Goal: Task Accomplishment & Management: Manage account settings

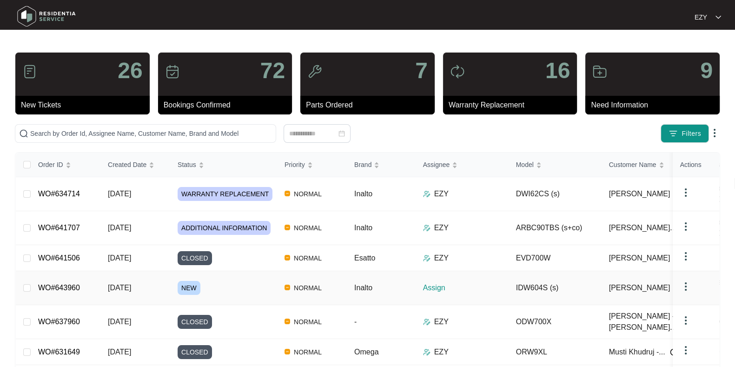
click at [235, 281] on div "NEW" at bounding box center [228, 288] width 100 height 14
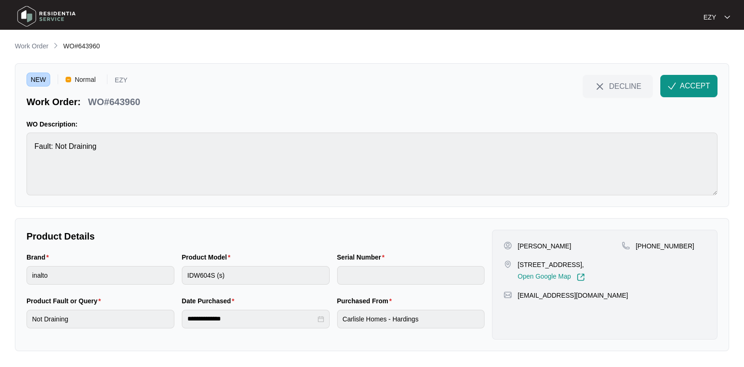
click at [126, 101] on p "WO#643960" at bounding box center [114, 101] width 52 height 13
copy div "WO#643960 DECLINE ACCEPT"
click at [526, 244] on p "[PERSON_NAME]" at bounding box center [544, 245] width 53 height 9
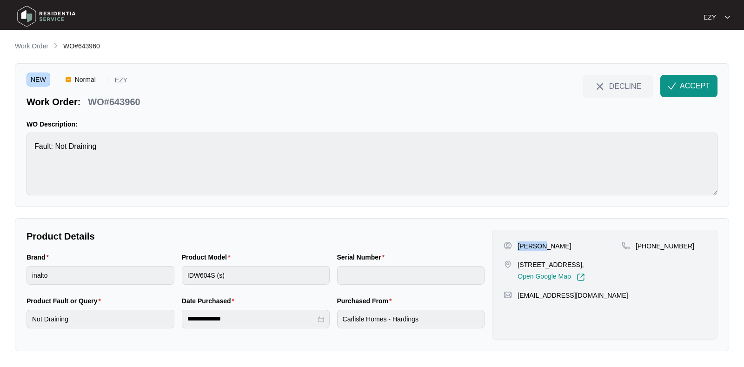
click at [526, 244] on p "[PERSON_NAME]" at bounding box center [544, 245] width 53 height 9
copy p "[PERSON_NAME]"
click at [544, 269] on p "[STREET_ADDRESS]," at bounding box center [551, 264] width 67 height 9
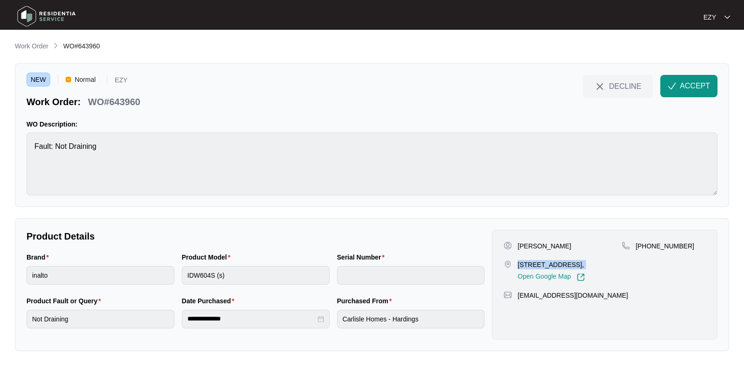
click at [544, 269] on p "[STREET_ADDRESS]," at bounding box center [551, 264] width 67 height 9
copy p "[STREET_ADDRESS],"
drag, startPoint x: 686, startPoint y: 252, endPoint x: 646, endPoint y: 251, distance: 40.5
click at [646, 251] on div "[PHONE_NUMBER]" at bounding box center [664, 261] width 84 height 40
copy p "414011353"
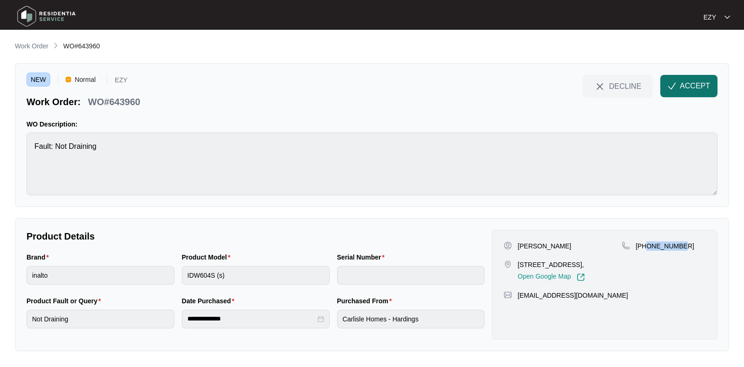
click at [696, 85] on span "ACCEPT" at bounding box center [695, 85] width 30 height 11
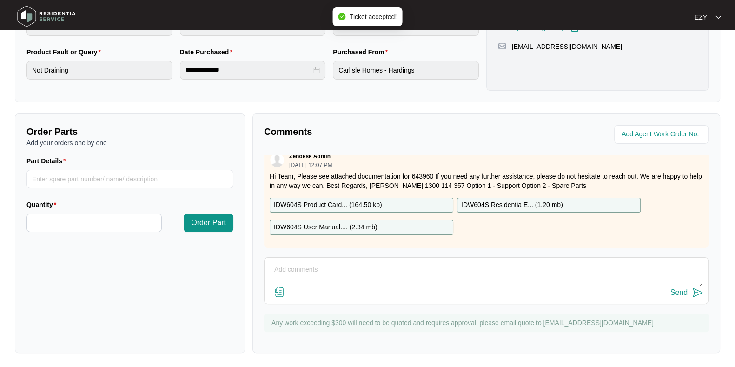
scroll to position [16, 0]
click at [359, 200] on p "IDW604S Product Card... ( 164.50 kb )" at bounding box center [328, 205] width 108 height 10
drag, startPoint x: 359, startPoint y: 190, endPoint x: 321, endPoint y: 216, distance: 46.6
click at [321, 222] on p "IDW604S User Manual.... ( 2.34 mb )" at bounding box center [326, 227] width 104 height 10
click at [529, 200] on p "IDW604S Residentia E... ( 1.20 mb )" at bounding box center [512, 205] width 102 height 10
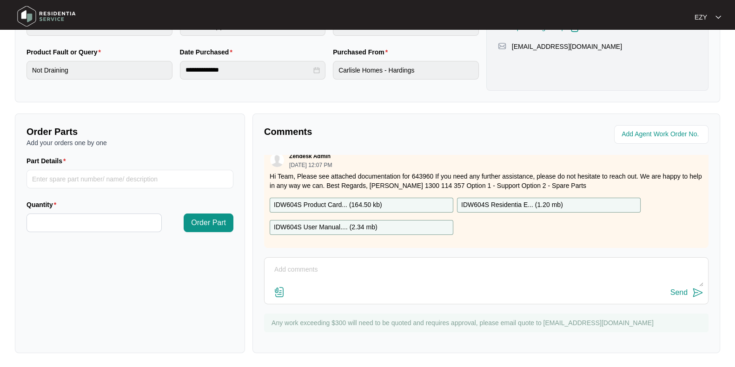
drag, startPoint x: 529, startPoint y: 192, endPoint x: 492, endPoint y: 192, distance: 37.7
click at [492, 200] on p "IDW604S Residentia E... ( 1.20 mb )" at bounding box center [512, 205] width 102 height 10
